Goal: Transaction & Acquisition: Purchase product/service

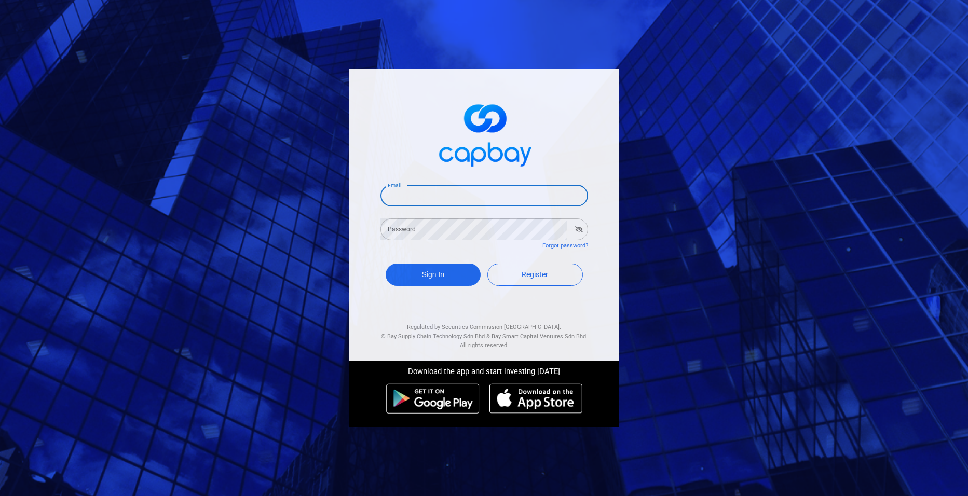
click at [446, 201] on input "Email" at bounding box center [485, 196] width 208 height 22
type input "[EMAIL_ADDRESS][DOMAIN_NAME]"
click at [455, 272] on button "Sign In" at bounding box center [434, 275] width 96 height 22
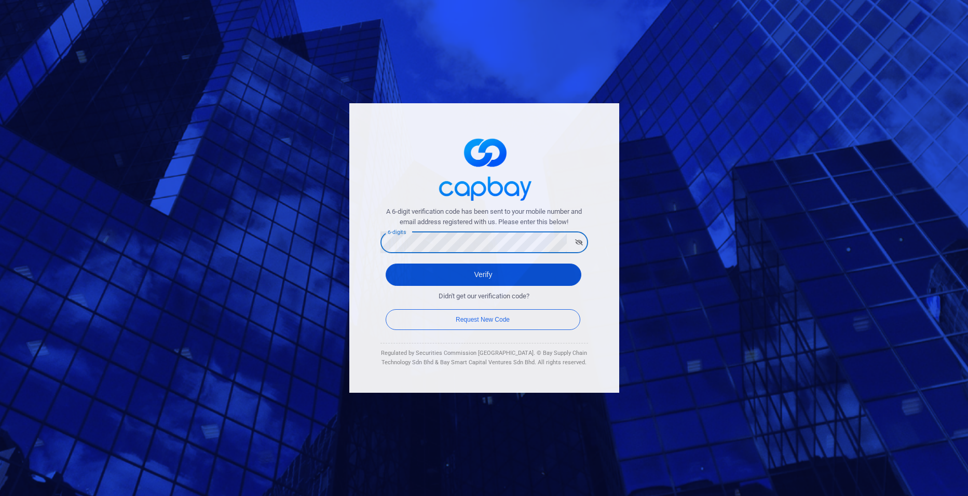
click at [484, 276] on button "Verify" at bounding box center [484, 275] width 196 height 22
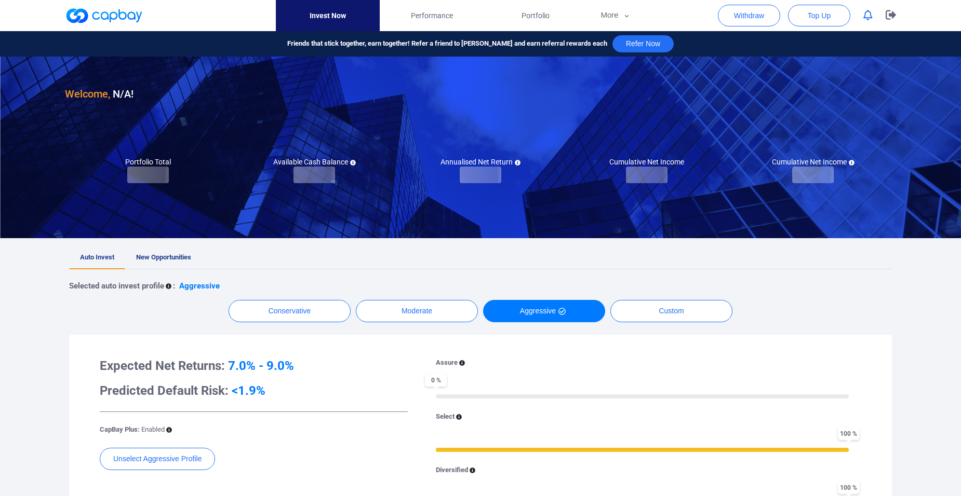
checkbox input "true"
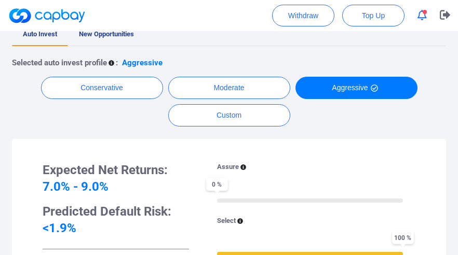
scroll to position [156, 0]
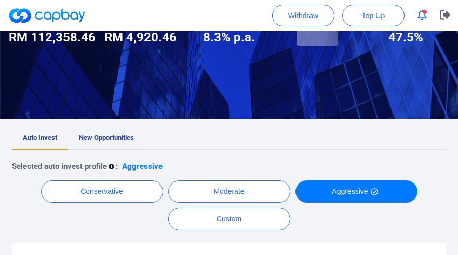
click at [107, 134] on span "New Opportunities" at bounding box center [106, 138] width 55 height 8
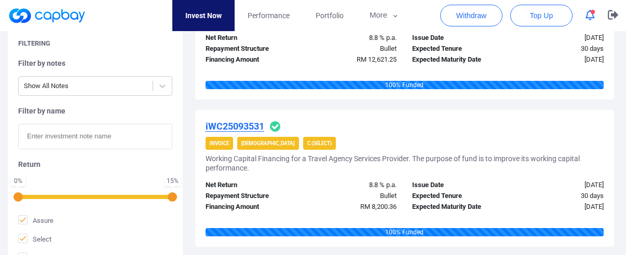
scroll to position [1695, 0]
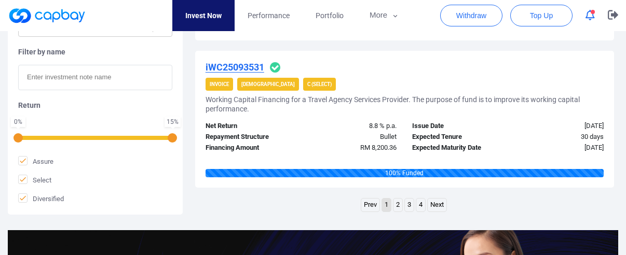
click at [399, 206] on link "2" at bounding box center [398, 205] width 9 height 13
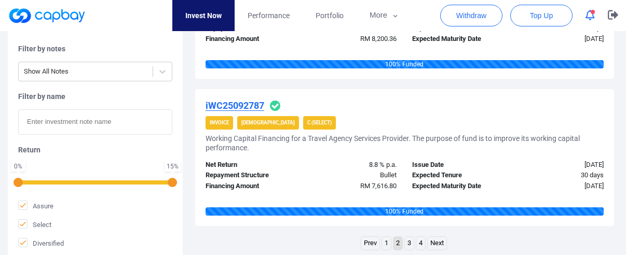
scroll to position [1506, 0]
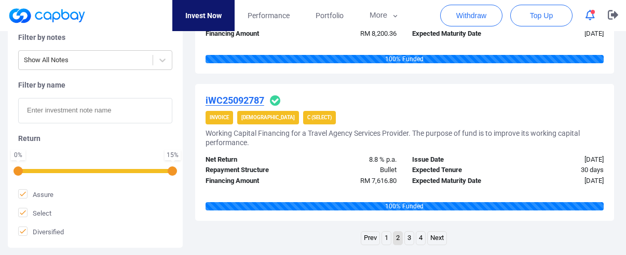
click at [408, 240] on link "3" at bounding box center [409, 238] width 9 height 13
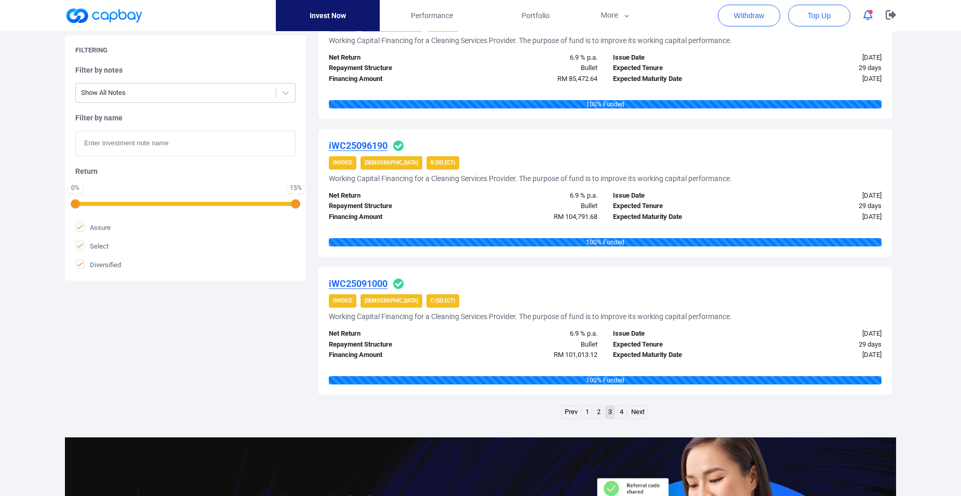
scroll to position [1297, 0]
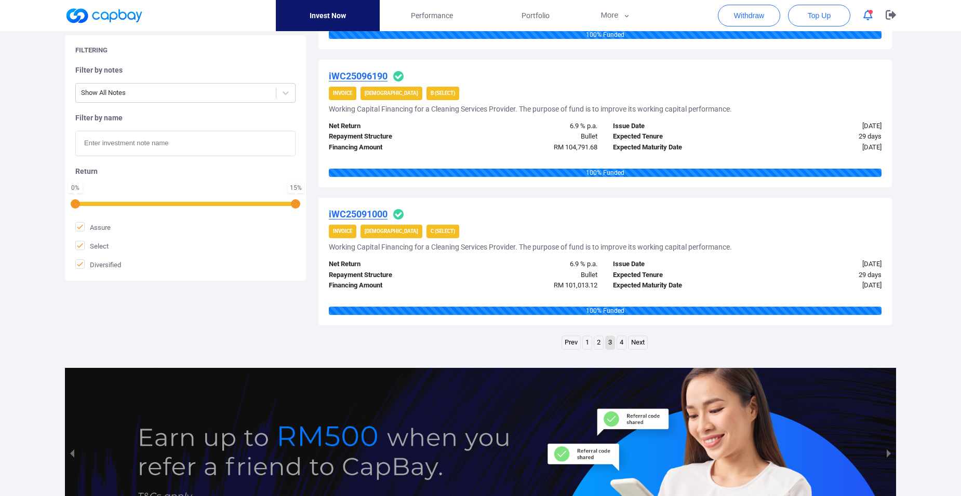
click at [622, 342] on link "4" at bounding box center [621, 342] width 9 height 13
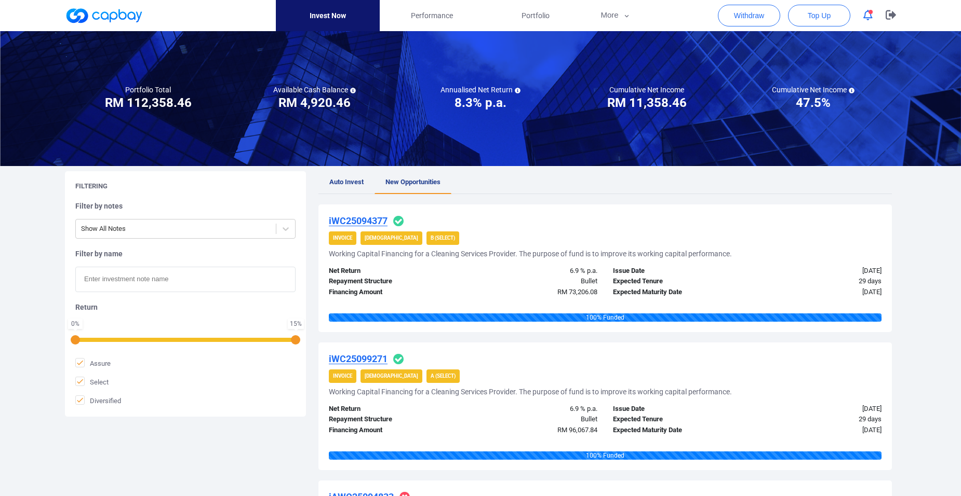
scroll to position [0, 0]
